Goal: Find specific page/section: Locate a particular part of the current website

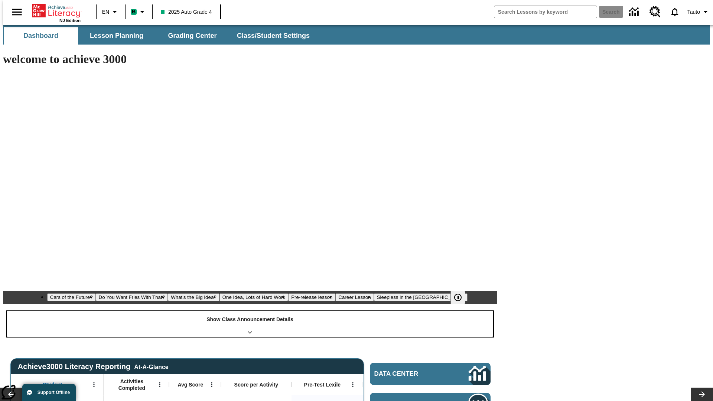
click at [250, 311] on div "Show Class Announcement Details" at bounding box center [250, 324] width 487 height 26
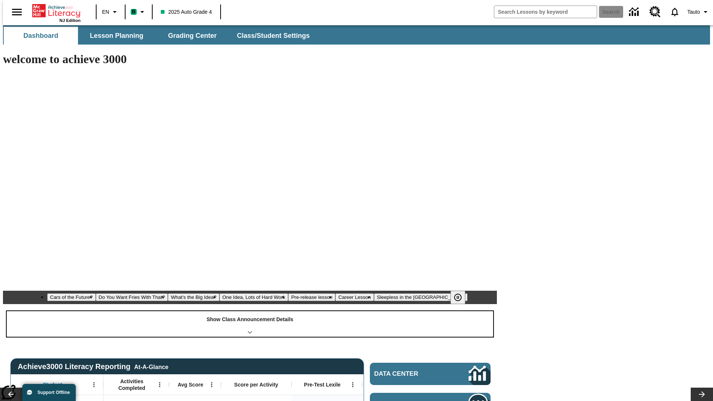
click at [250, 311] on div "Show Class Announcement Details" at bounding box center [250, 324] width 487 height 26
